Goal: Use online tool/utility: Utilize a website feature to perform a specific function

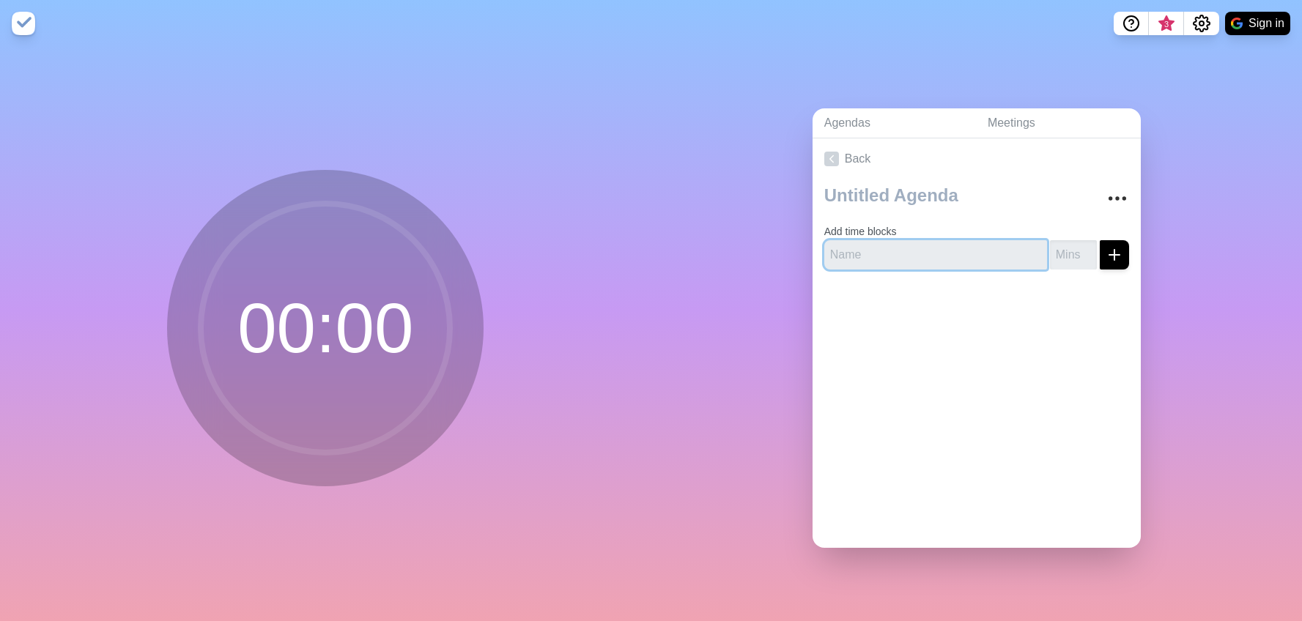
click at [899, 245] on input "text" at bounding box center [935, 254] width 223 height 29
type input "D"
type input "Bags from [GEOGRAPHIC_DATA]"
click at [1083, 253] on input "number" at bounding box center [1073, 254] width 47 height 29
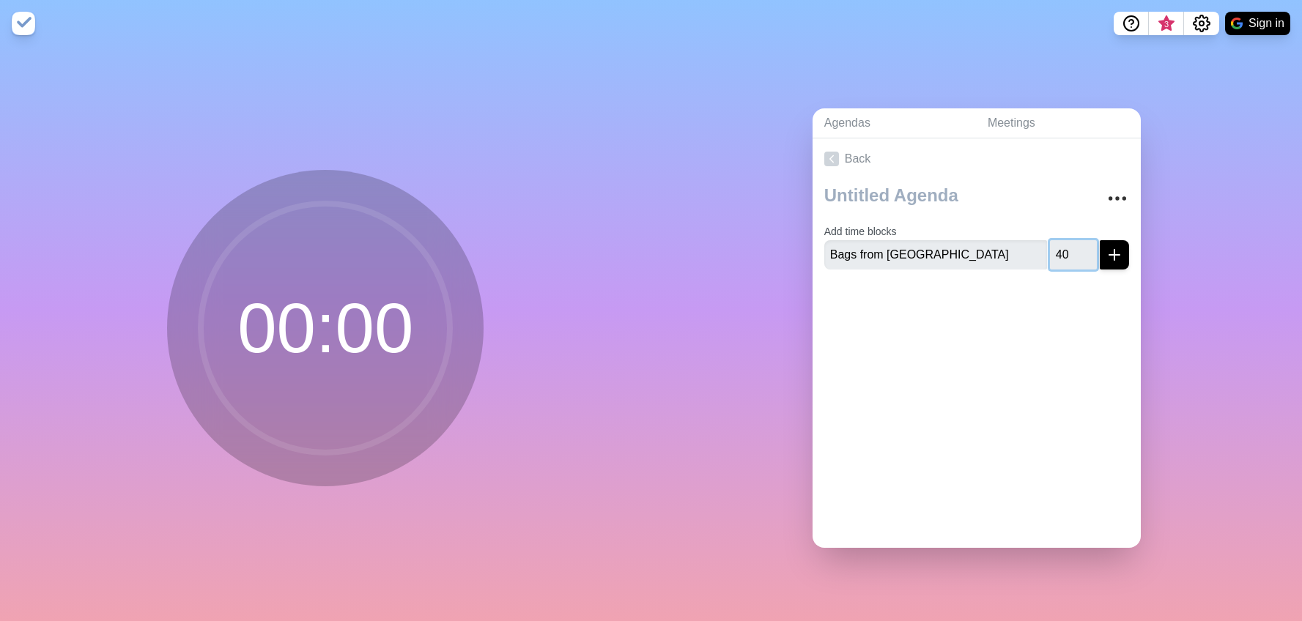
type input "40"
click at [1099, 240] on button "submit" at bounding box center [1113, 254] width 29 height 29
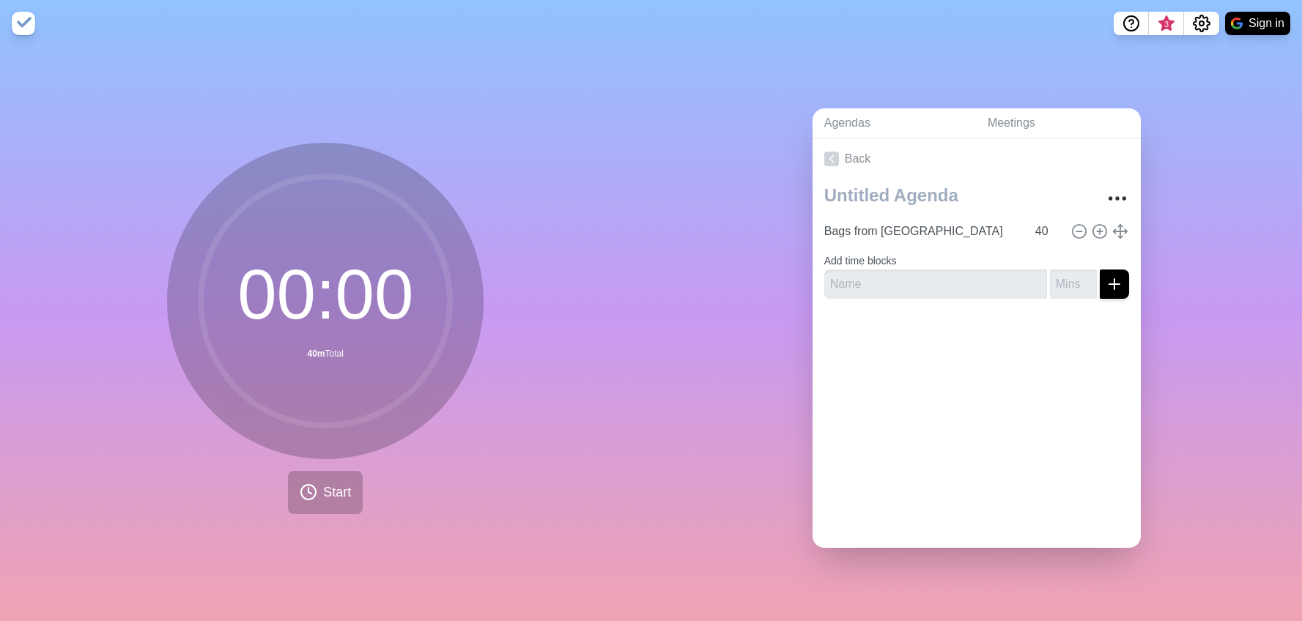
click at [970, 299] on div "Bags from [GEOGRAPHIC_DATA] 40 Add time blocks" at bounding box center [976, 244] width 328 height 131
click at [949, 287] on input "text" at bounding box center [935, 284] width 223 height 29
type input "Duvet `"
type input "60"
click at [1099, 270] on button "submit" at bounding box center [1113, 284] width 29 height 29
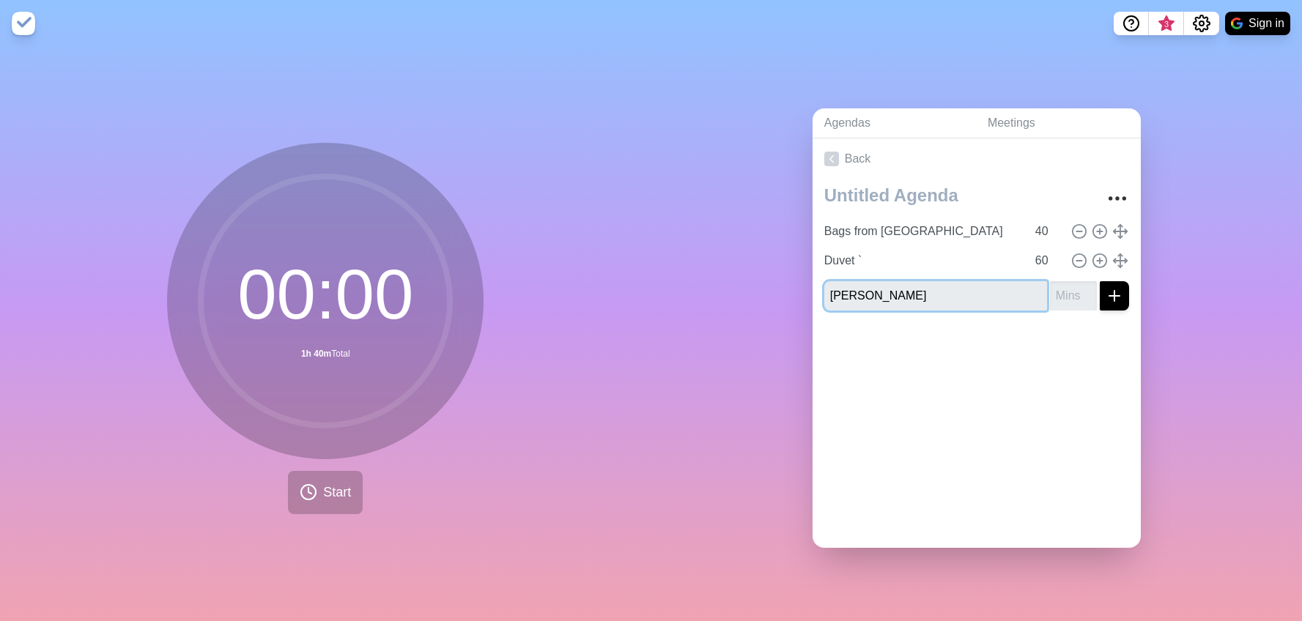
type input "[PERSON_NAME]"
click at [1056, 289] on input "number" at bounding box center [1073, 295] width 47 height 29
type input "5"
click at [1099, 281] on button "submit" at bounding box center [1113, 295] width 29 height 29
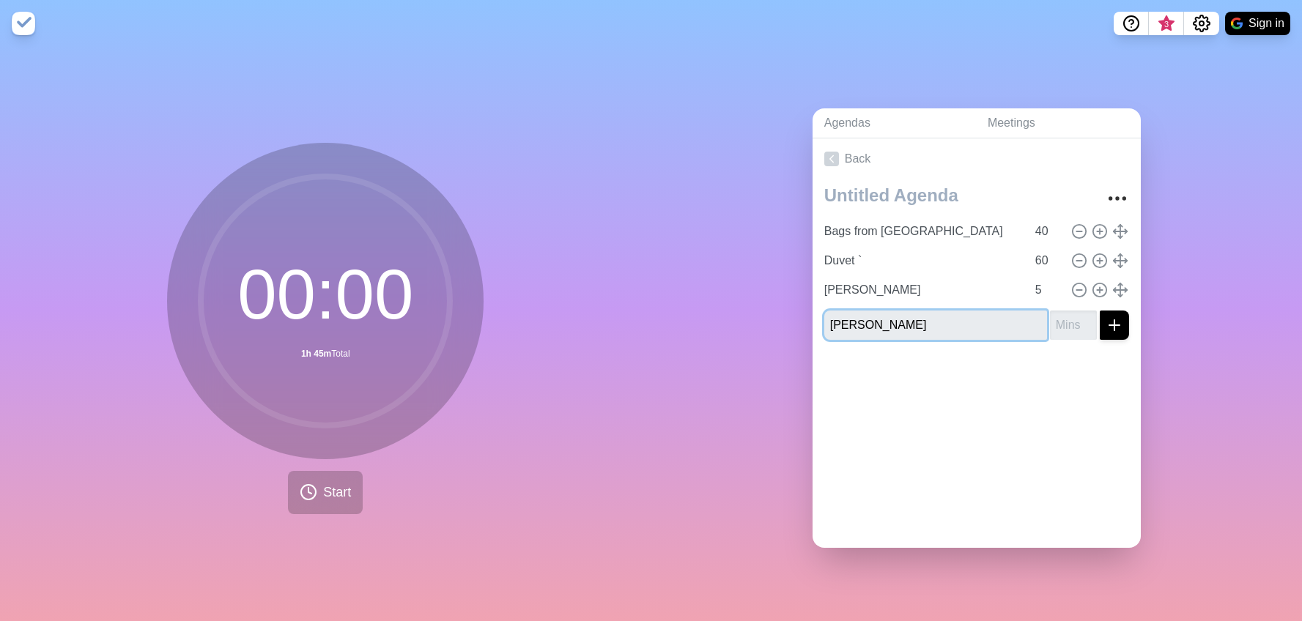
type input "[PERSON_NAME]"
click at [1069, 322] on input "number" at bounding box center [1073, 325] width 47 height 29
type input "5"
click at [1099, 311] on button "submit" at bounding box center [1113, 325] width 29 height 29
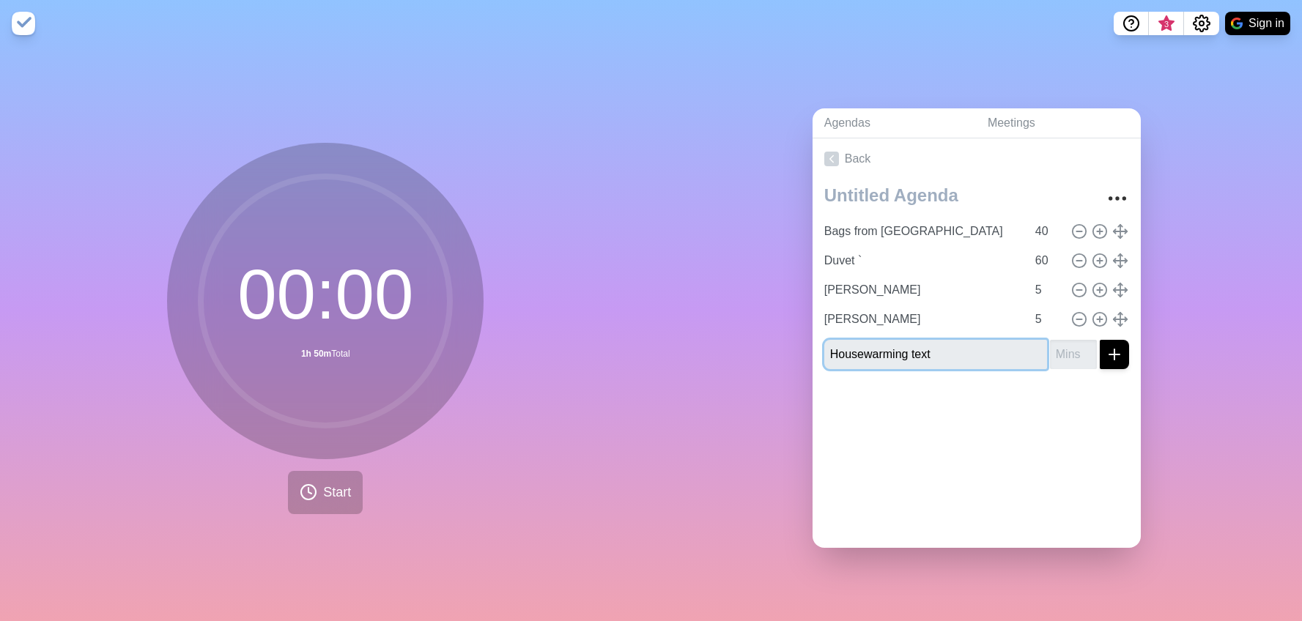
type input "Housewarming text"
click at [1072, 346] on input "number" at bounding box center [1073, 354] width 47 height 29
type input "20"
click at [1099, 340] on button "submit" at bounding box center [1113, 354] width 29 height 29
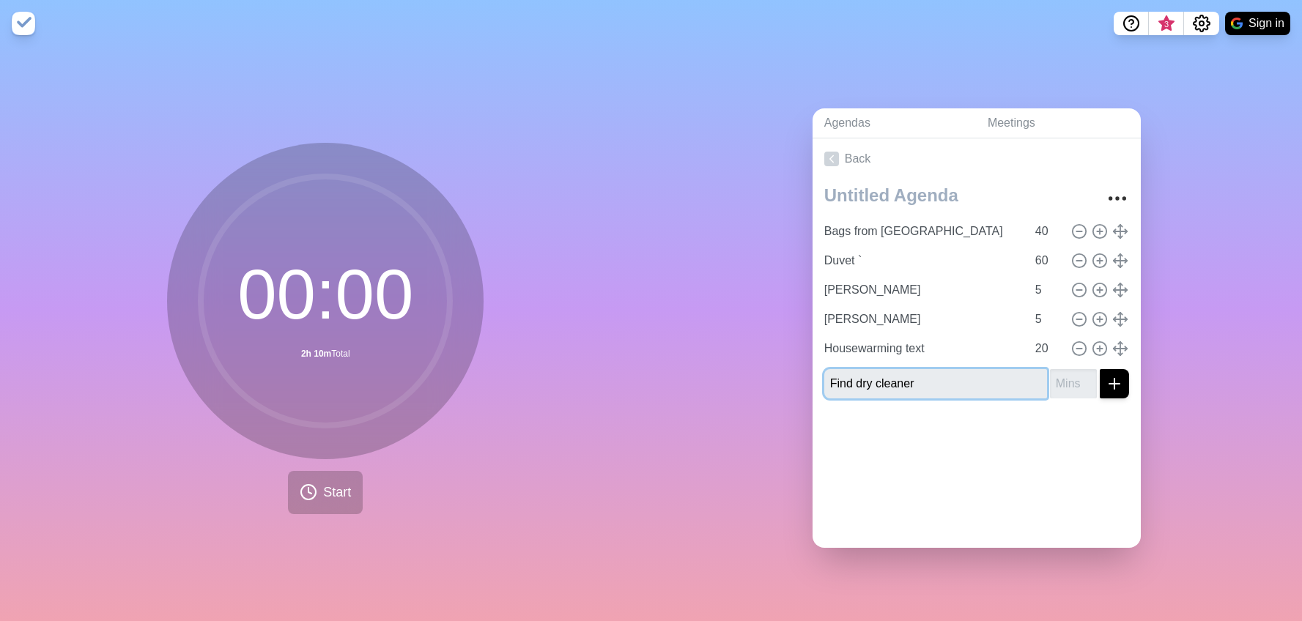
type input "Find dry cleaner"
click at [1082, 383] on input "number" at bounding box center [1073, 383] width 47 height 29
type input "10"
click at [1099, 369] on button "submit" at bounding box center [1113, 383] width 29 height 29
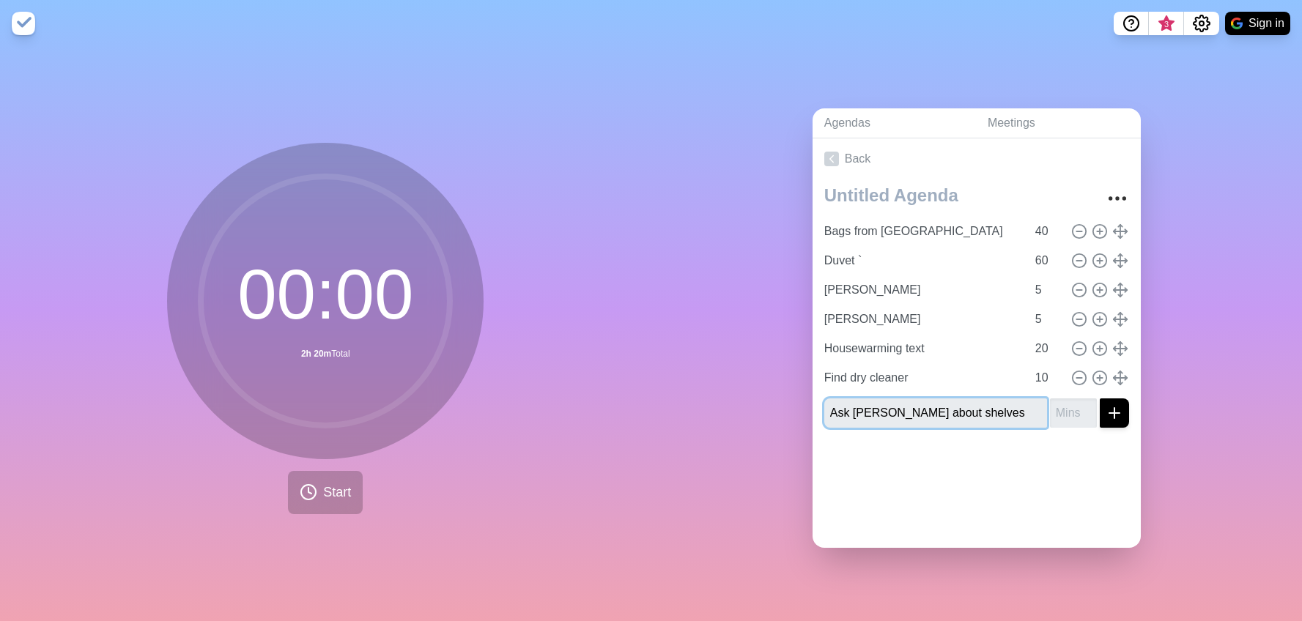
type input "Ask [PERSON_NAME] about shelves"
type input "20"
click at [1099, 398] on button "submit" at bounding box center [1113, 412] width 29 height 29
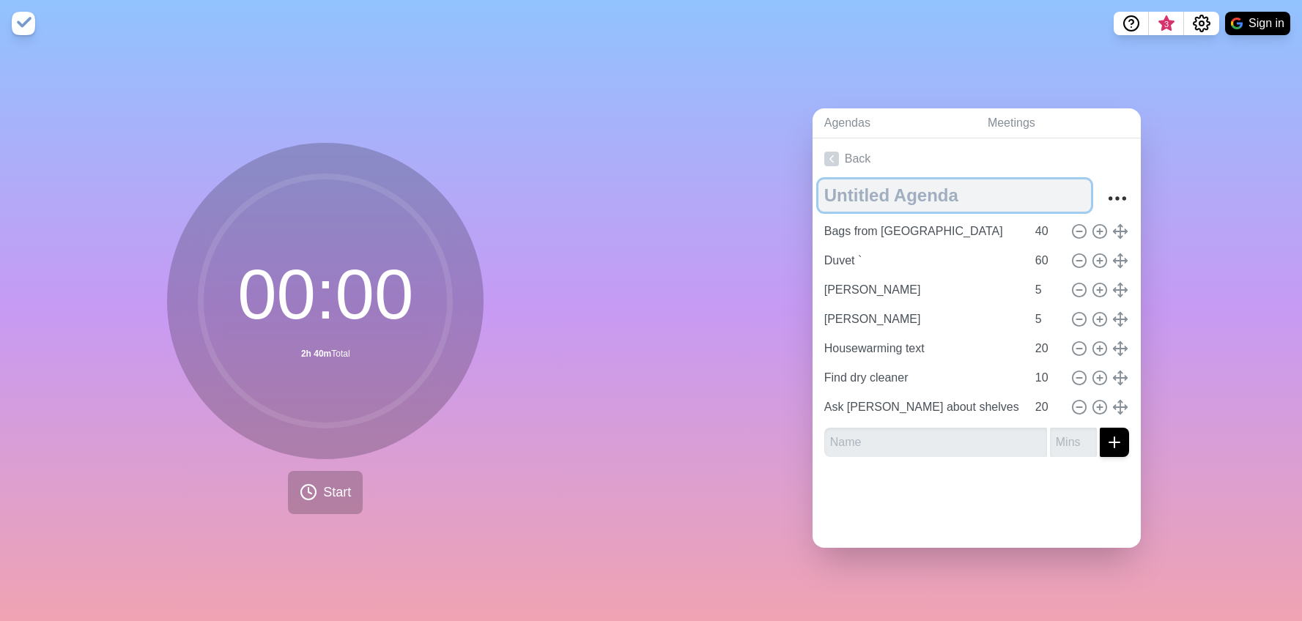
click at [875, 207] on textarea at bounding box center [954, 195] width 272 height 32
type textarea "Power [DATE]"
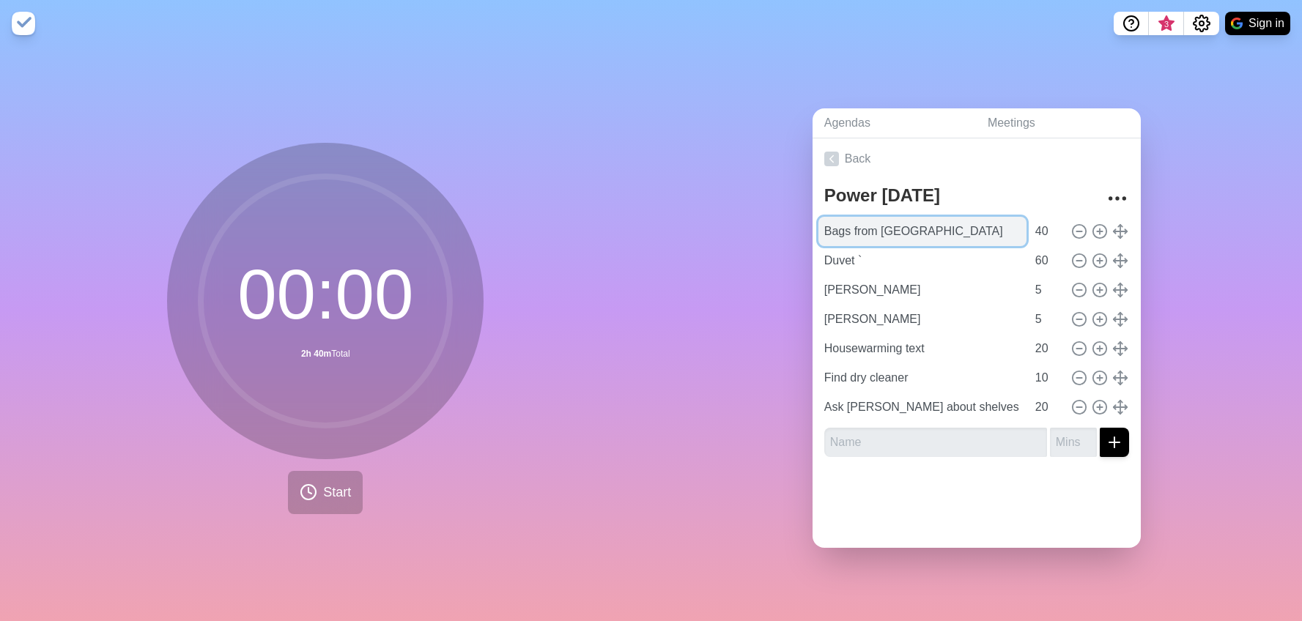
click at [917, 229] on input "Bags from [GEOGRAPHIC_DATA]" at bounding box center [922, 231] width 208 height 29
click at [948, 231] on input "Bags from [GEOGRAPHIC_DATA]" at bounding box center [922, 231] width 208 height 29
click at [637, 398] on div "00 : 00 2h 40m Total Start" at bounding box center [325, 334] width 651 height 574
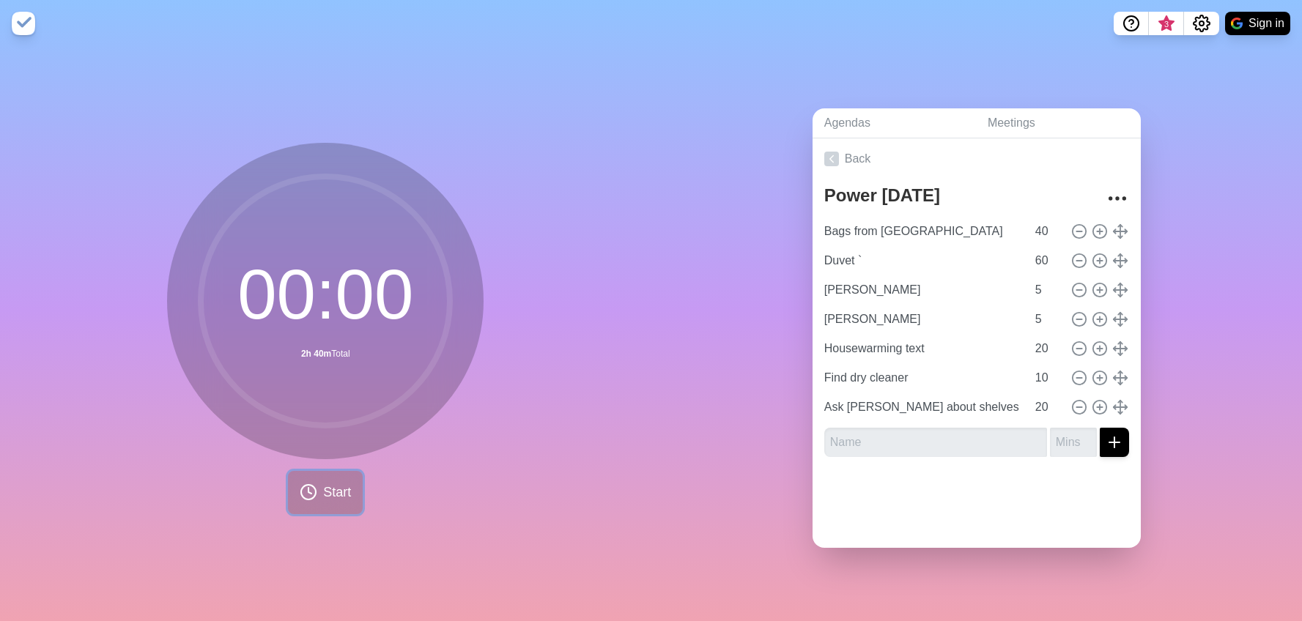
click at [331, 488] on span "Start" at bounding box center [337, 493] width 28 height 20
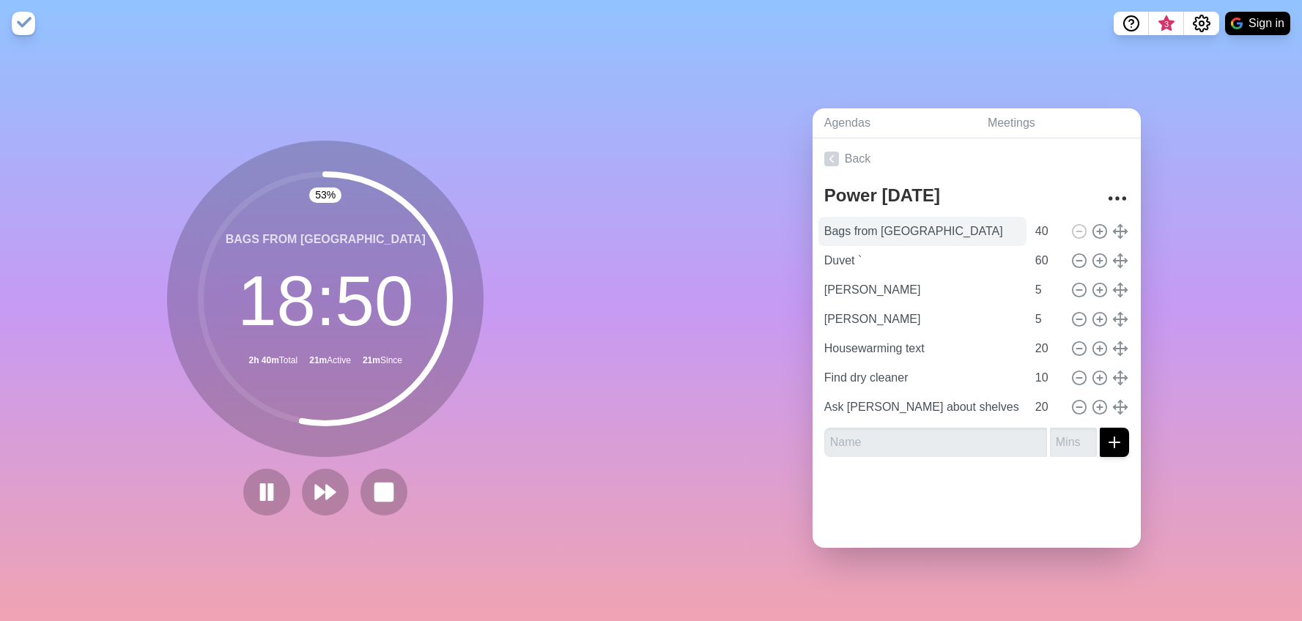
click at [1020, 233] on input "Bags from [GEOGRAPHIC_DATA]" at bounding box center [922, 231] width 208 height 29
click at [319, 484] on icon at bounding box center [325, 492] width 25 height 25
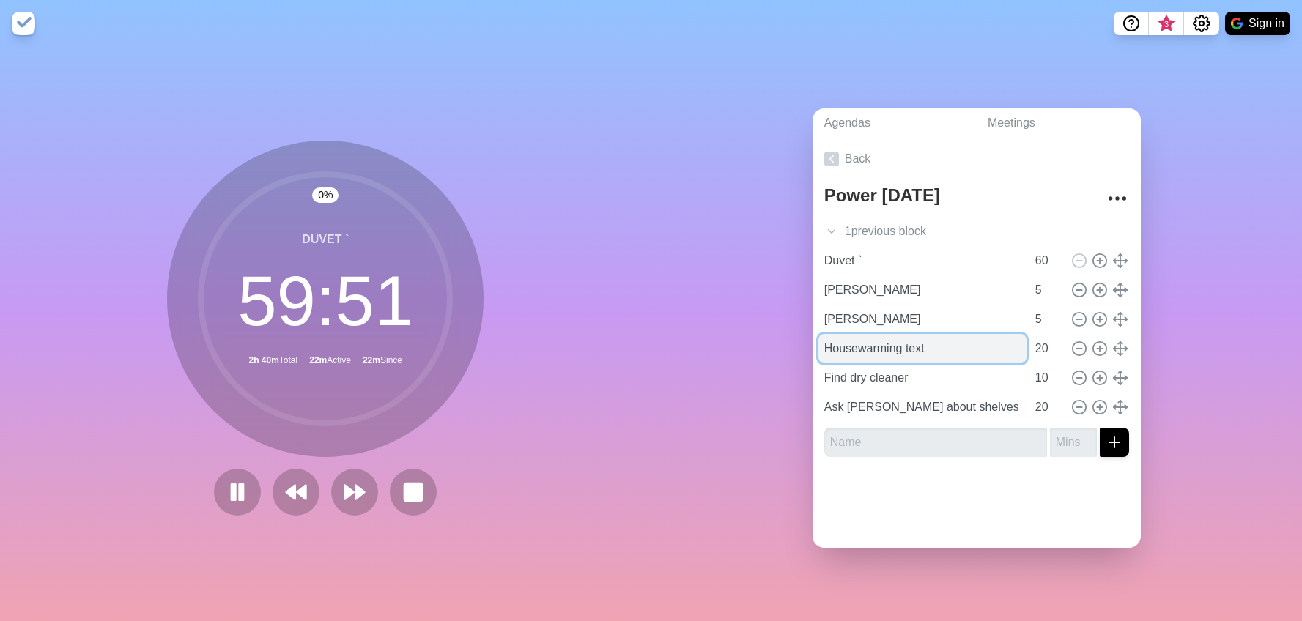
click at [910, 348] on input "Housewarming text" at bounding box center [922, 348] width 208 height 29
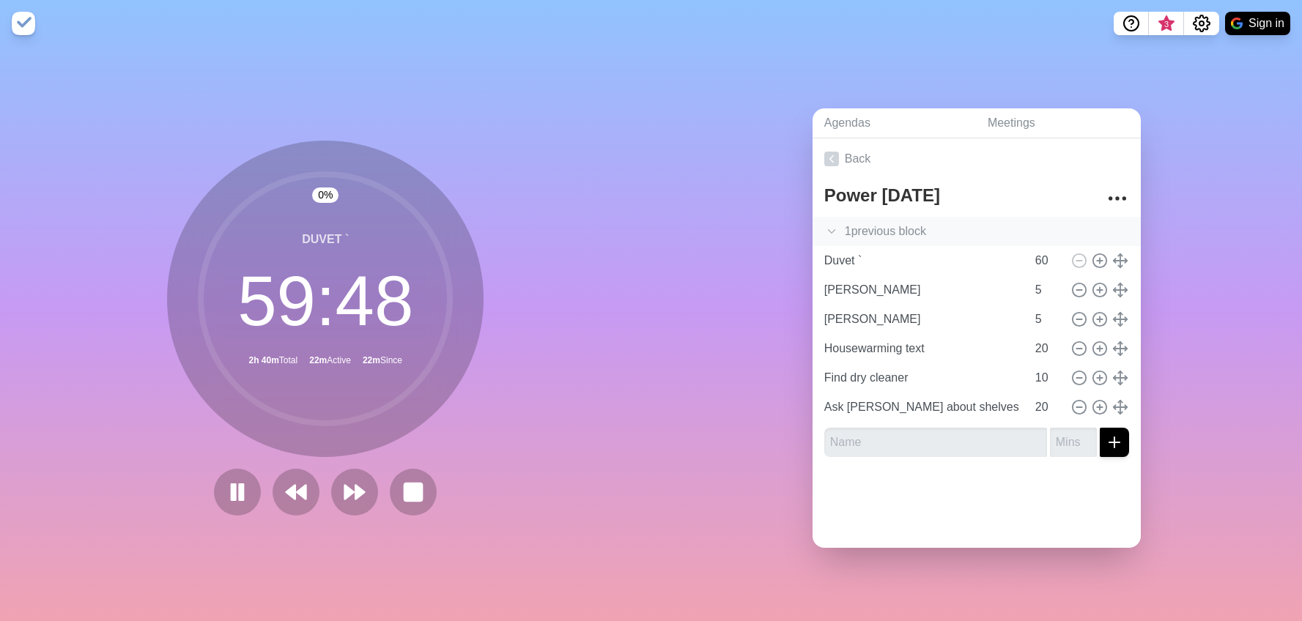
click at [833, 229] on icon at bounding box center [831, 231] width 15 height 15
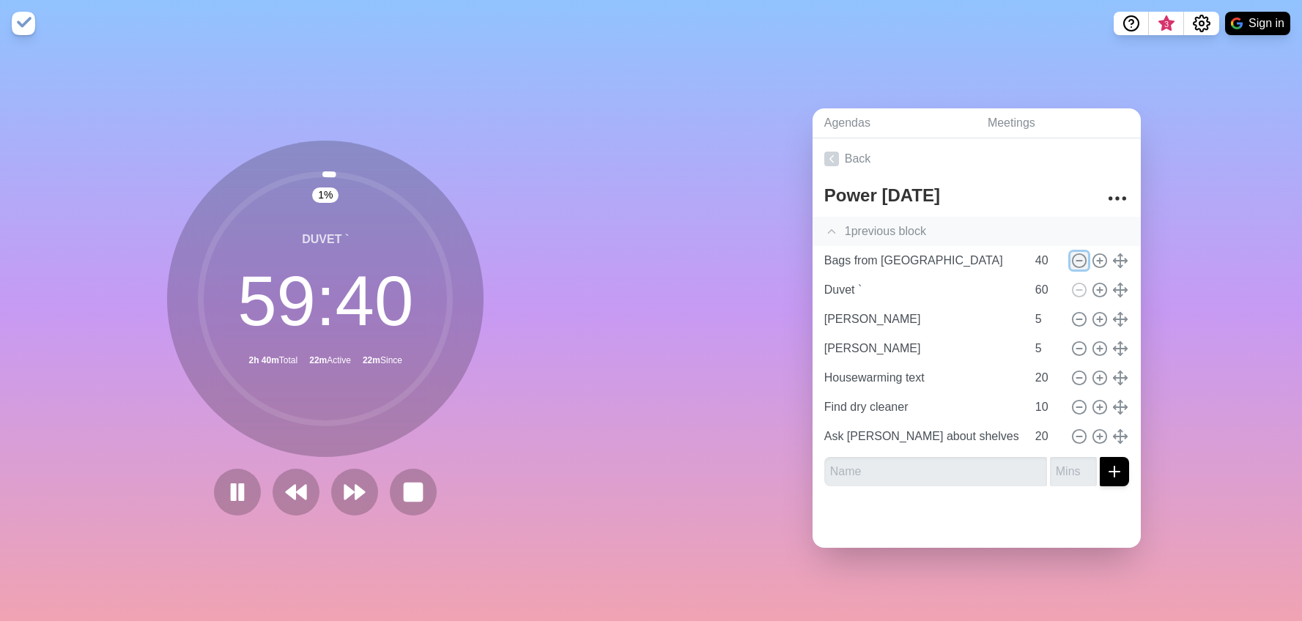
click at [1078, 259] on icon at bounding box center [1079, 261] width 16 height 16
type input "Duvet `"
type input "60"
type input "[PERSON_NAME]"
type input "5"
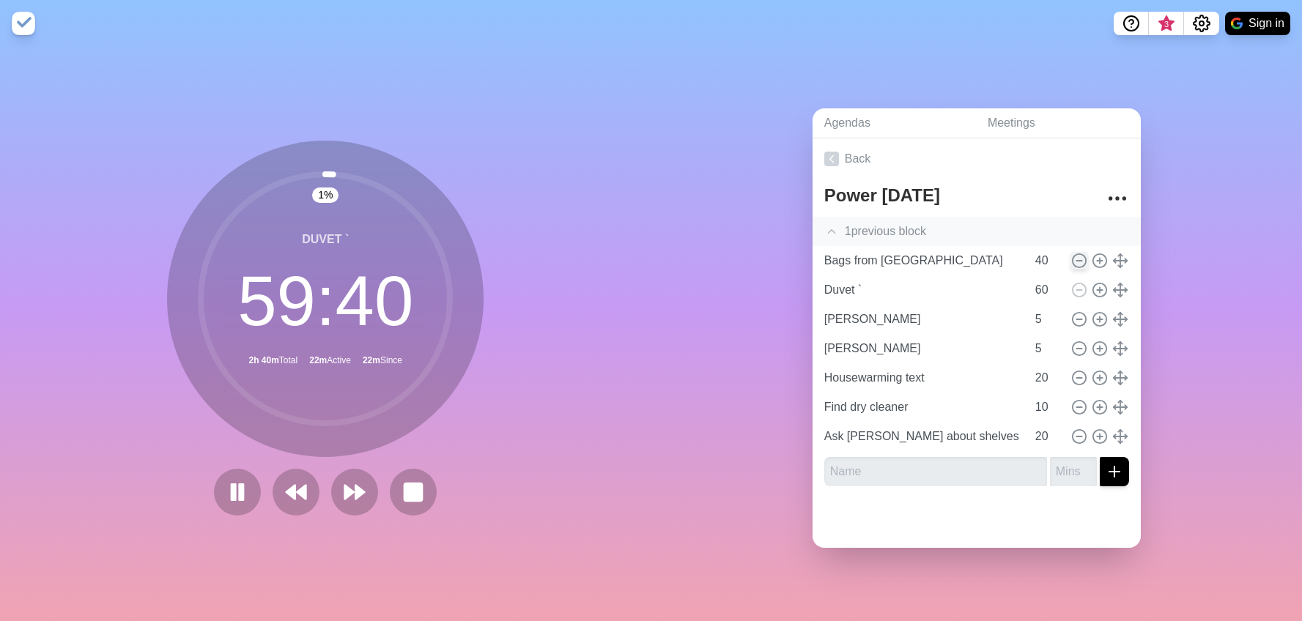
type input "[PERSON_NAME]"
type input "Housewarming text"
type input "20"
type input "Find dry cleaner"
type input "10"
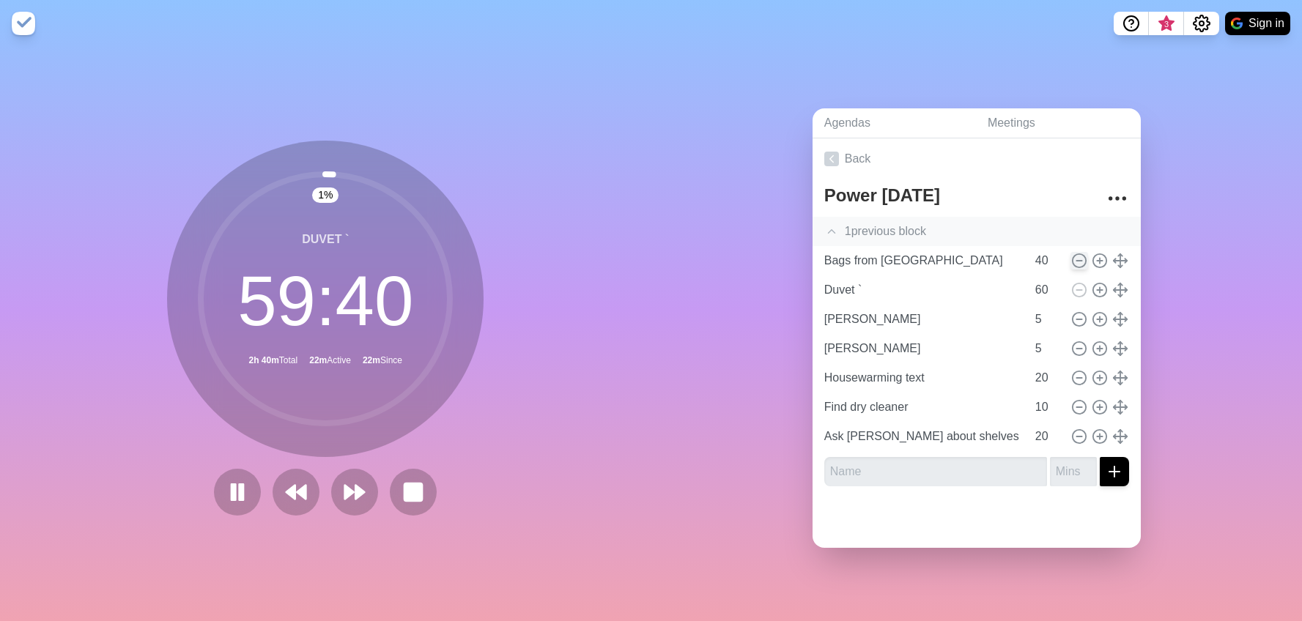
type input "Ask [PERSON_NAME] about shelves"
type input "20"
